Goal: Check status: Check status

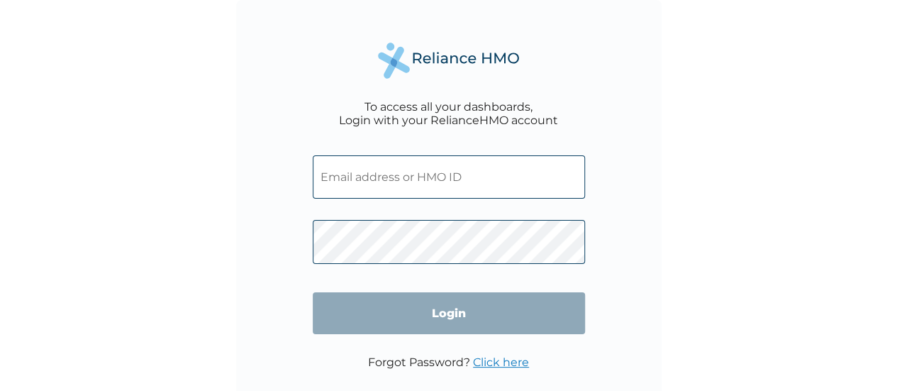
type input "RET/43828/A"
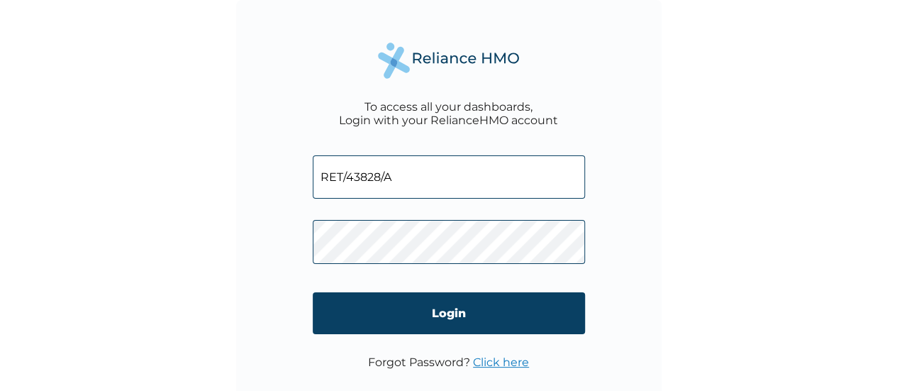
click at [600, 306] on div "To access all your dashboards, Login with your RelianceHMO account RET/43828/A …" at bounding box center [448, 212] width 425 height 425
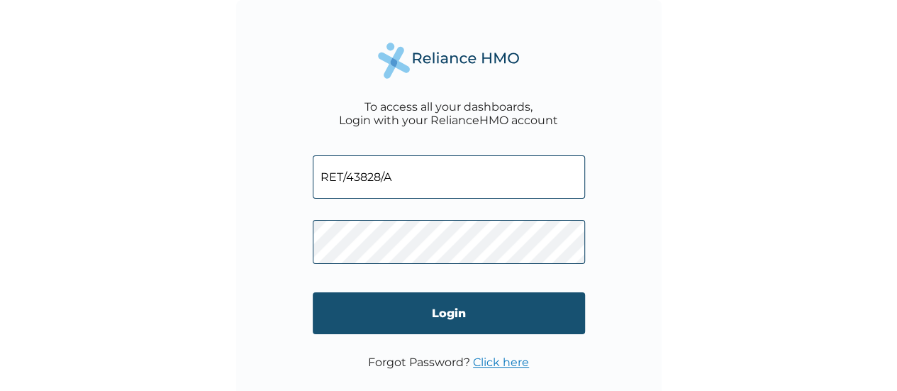
click at [553, 316] on input "Login" at bounding box center [449, 313] width 272 height 42
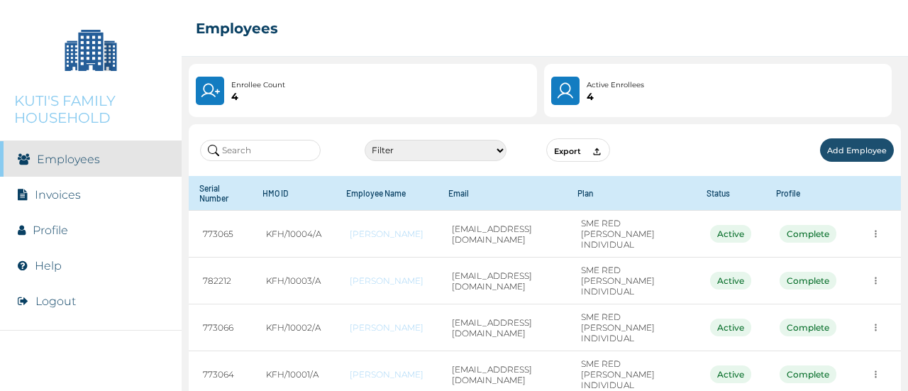
click at [68, 196] on link "Invoices" at bounding box center [58, 194] width 46 height 13
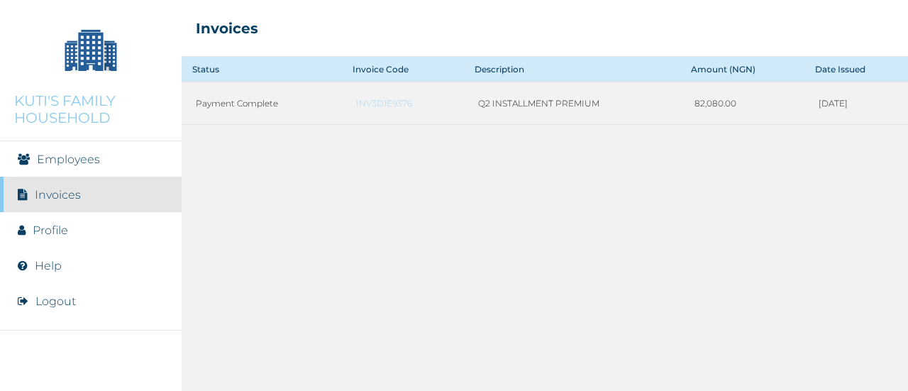
click at [69, 168] on li "Employees" at bounding box center [91, 158] width 182 height 35
click at [69, 236] on li "Profile" at bounding box center [91, 229] width 182 height 35
click at [45, 230] on link "Profile" at bounding box center [50, 229] width 35 height 13
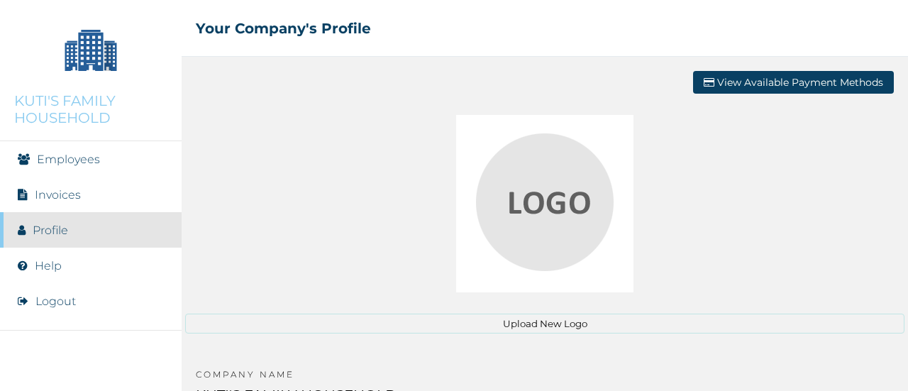
click at [63, 169] on li "Employees" at bounding box center [91, 158] width 182 height 35
click at [59, 165] on link "Employees" at bounding box center [68, 158] width 63 height 13
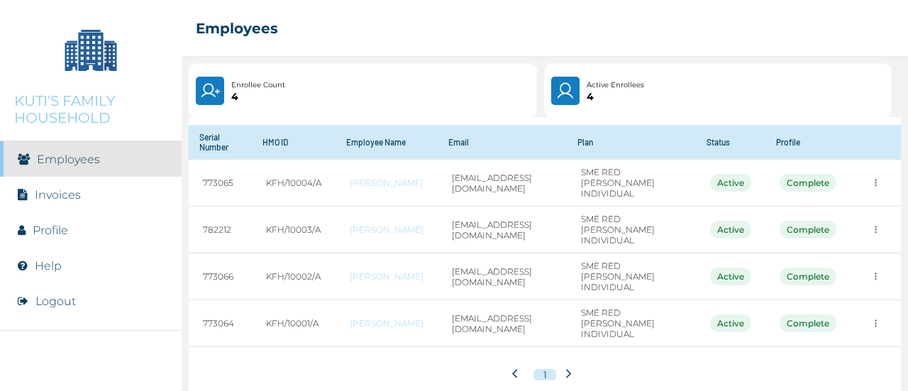
scroll to position [33, 0]
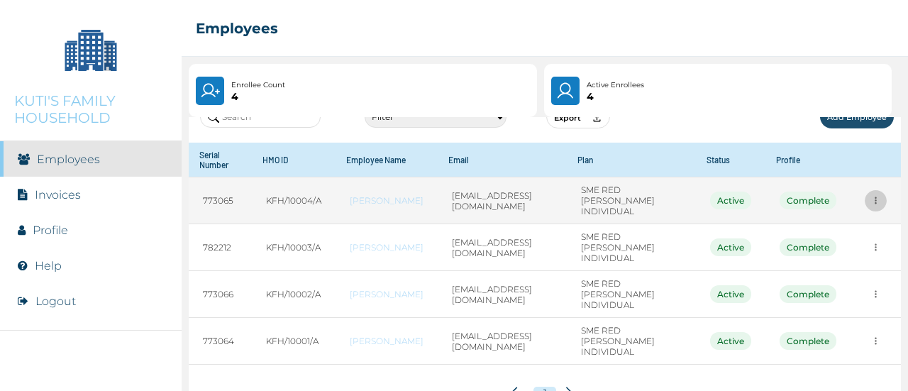
click at [870, 201] on icon "more" at bounding box center [875, 200] width 11 height 11
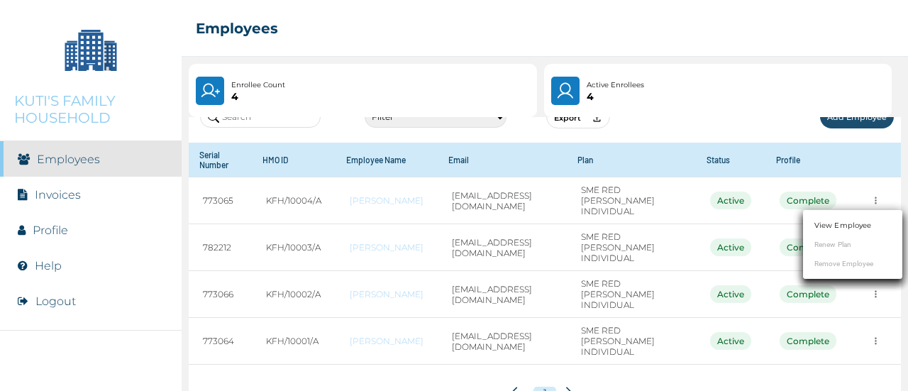
click at [903, 183] on div at bounding box center [454, 195] width 908 height 391
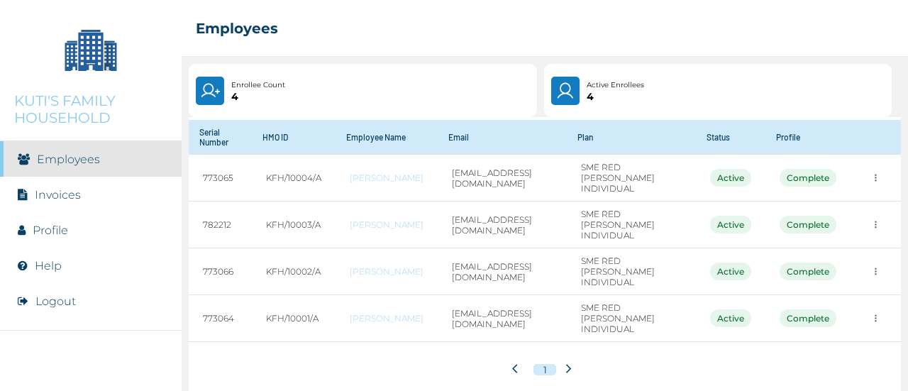
scroll to position [0, 0]
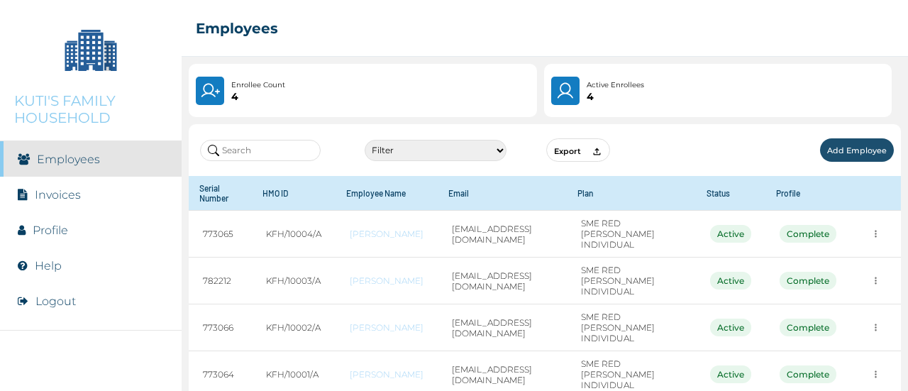
click at [574, 96] on img at bounding box center [565, 91] width 21 height 20
click at [220, 99] on div at bounding box center [210, 91] width 28 height 28
